Goal: Transaction & Acquisition: Download file/media

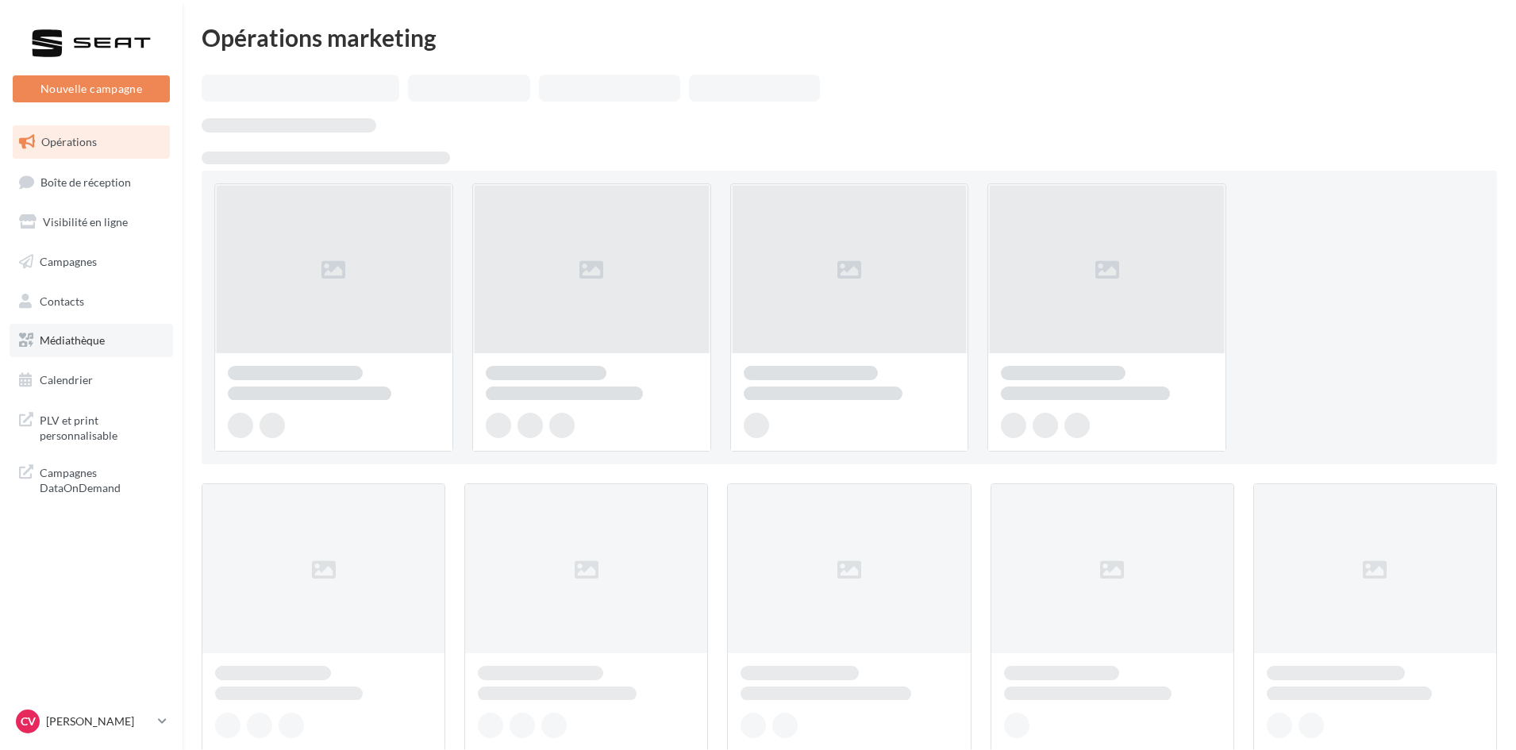
click at [82, 342] on span "Médiathèque" at bounding box center [72, 339] width 65 height 13
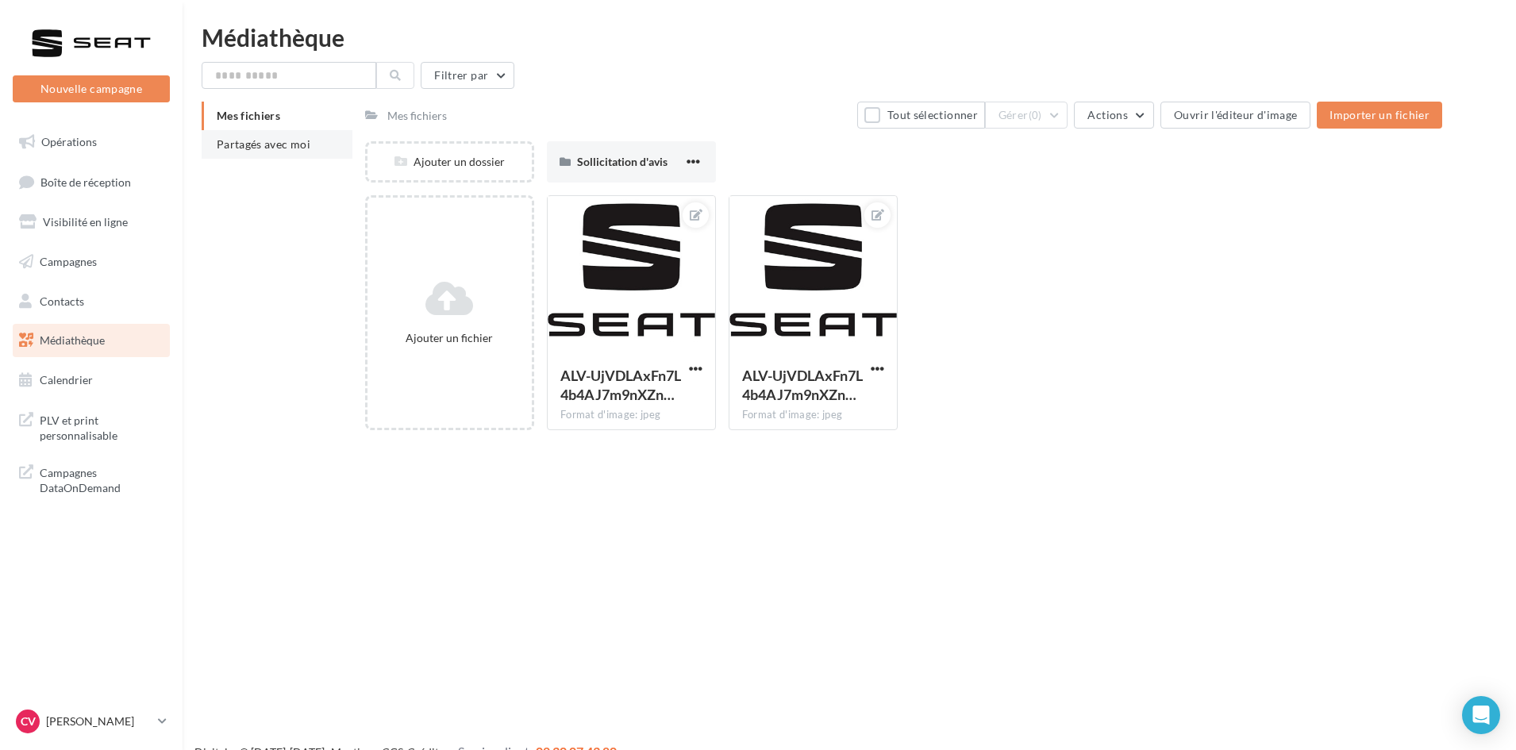
click at [270, 142] on span "Partagés avec moi" at bounding box center [264, 143] width 94 height 13
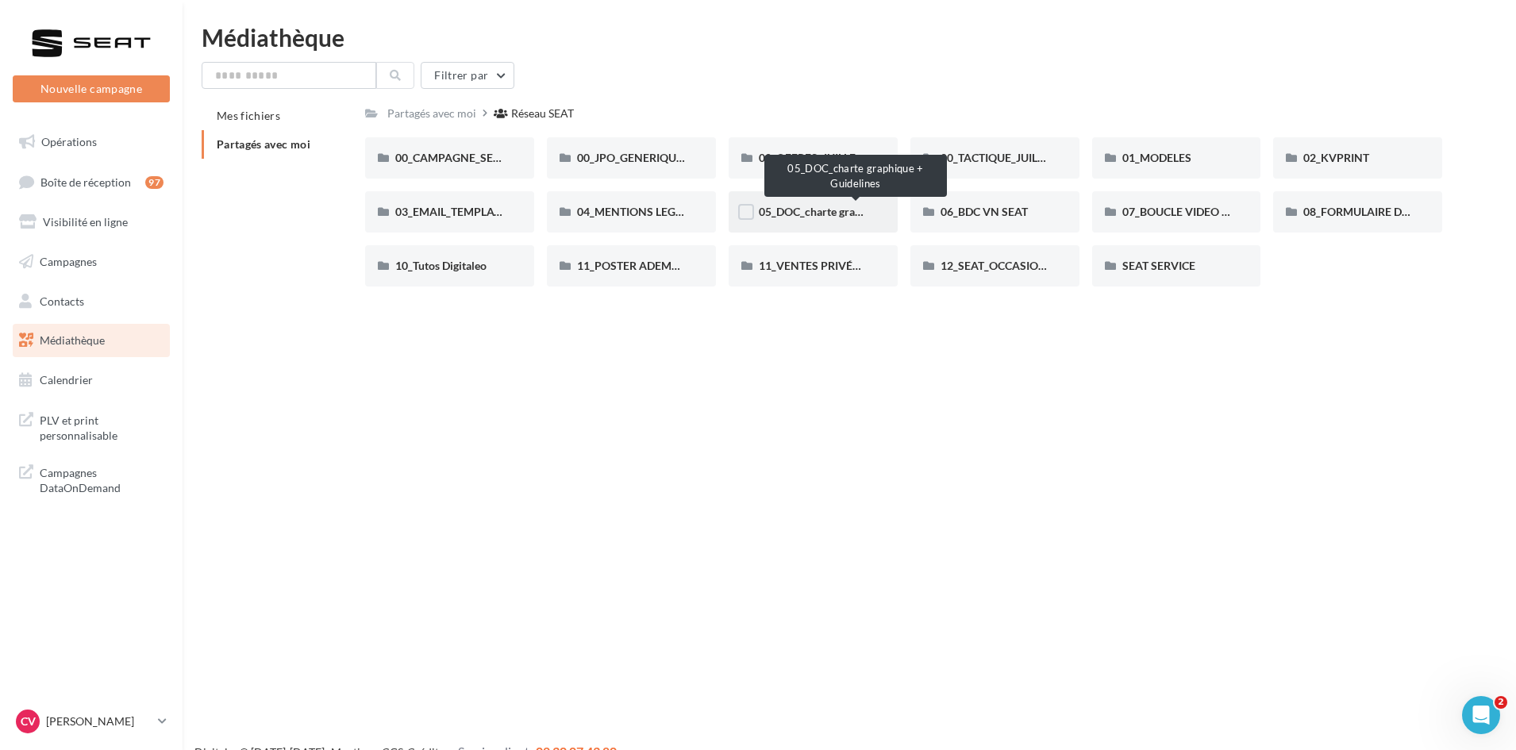
click at [809, 216] on span "05_DOC_charte graphique + Guidelines" at bounding box center [856, 211] width 194 height 13
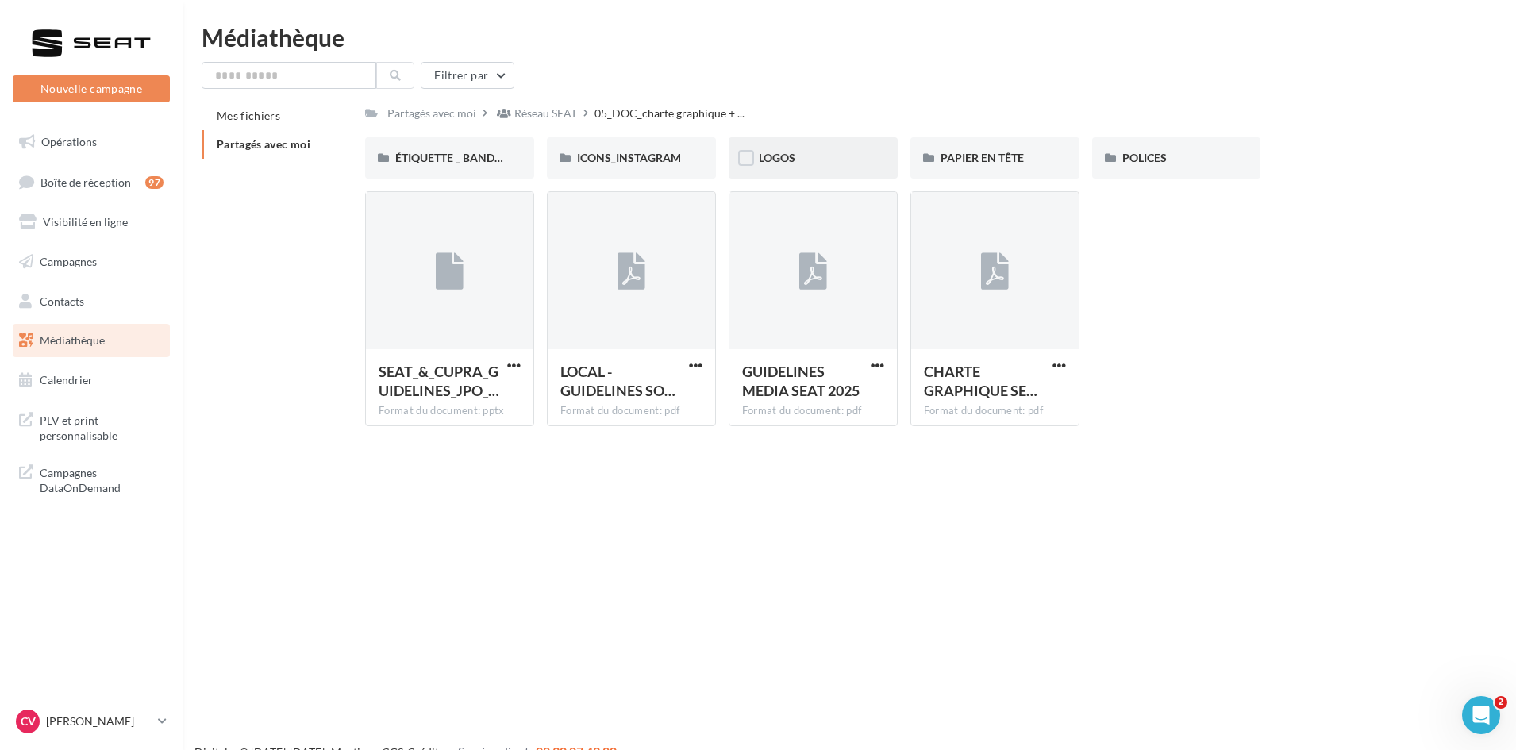
click at [840, 168] on div "LOGOS" at bounding box center [813, 157] width 169 height 41
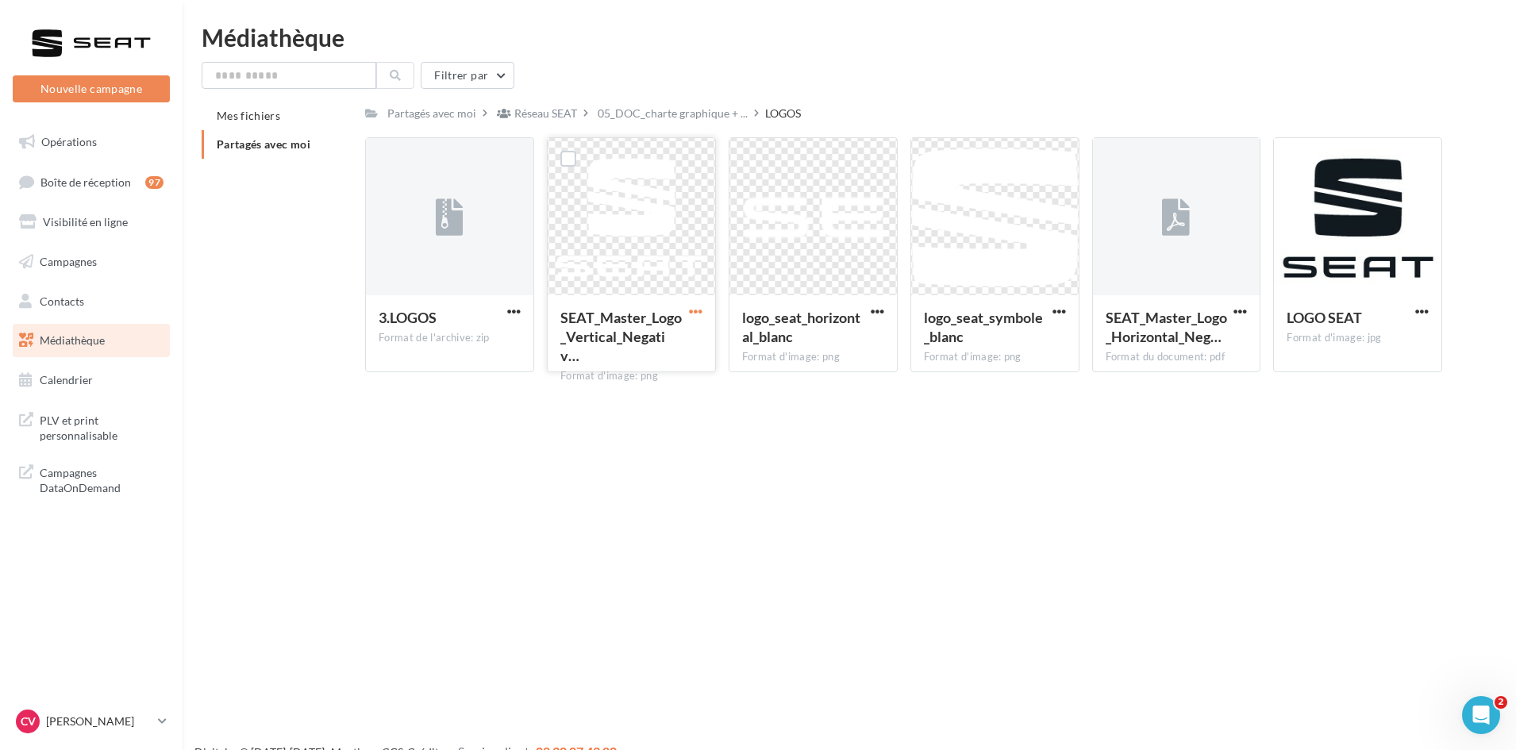
click at [690, 308] on span "button" at bounding box center [695, 311] width 13 height 13
click at [659, 349] on button "Télécharger" at bounding box center [626, 342] width 159 height 41
